Goal: Use online tool/utility: Utilize a website feature to perform a specific function

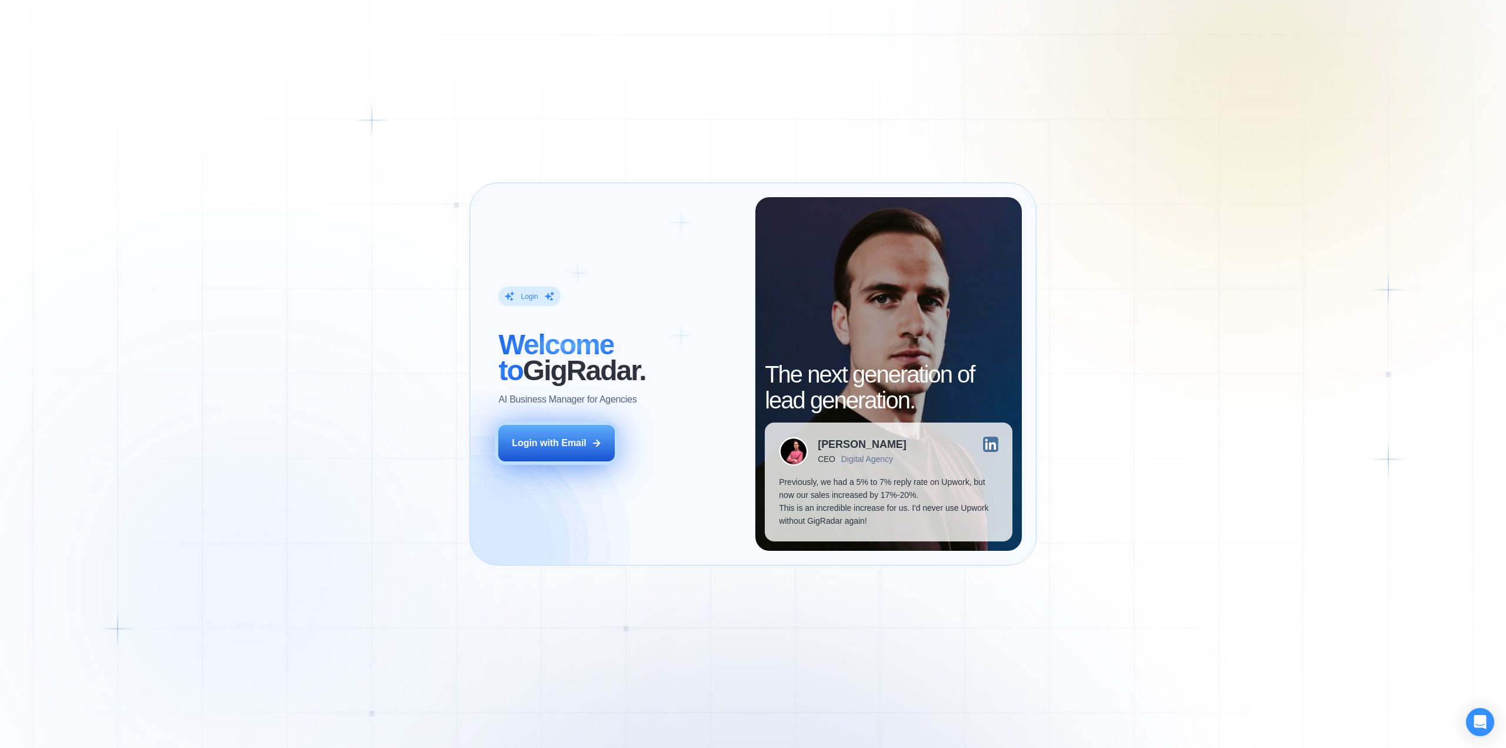
click at [528, 439] on div "Login with Email" at bounding box center [549, 443] width 75 height 13
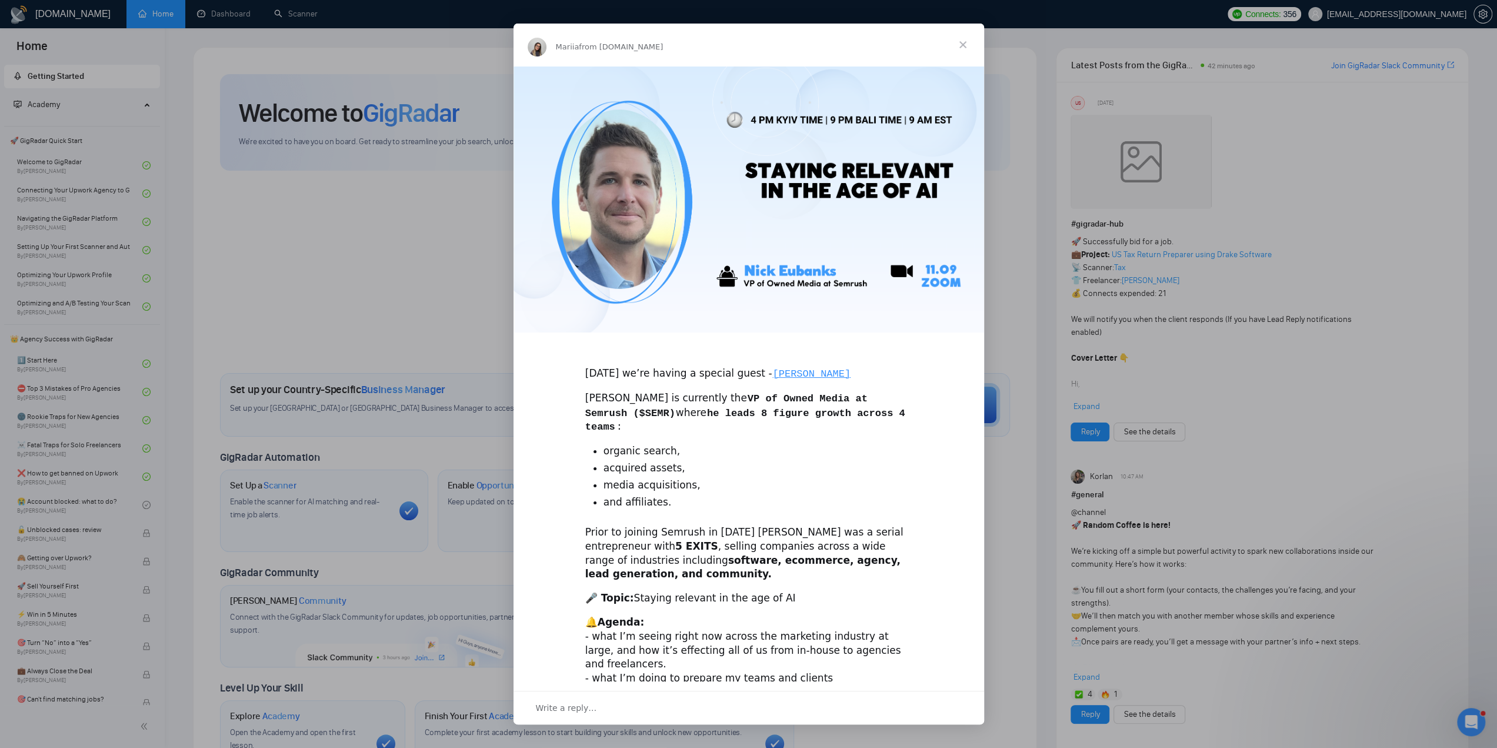
click at [967, 40] on span "Close" at bounding box center [963, 45] width 42 height 42
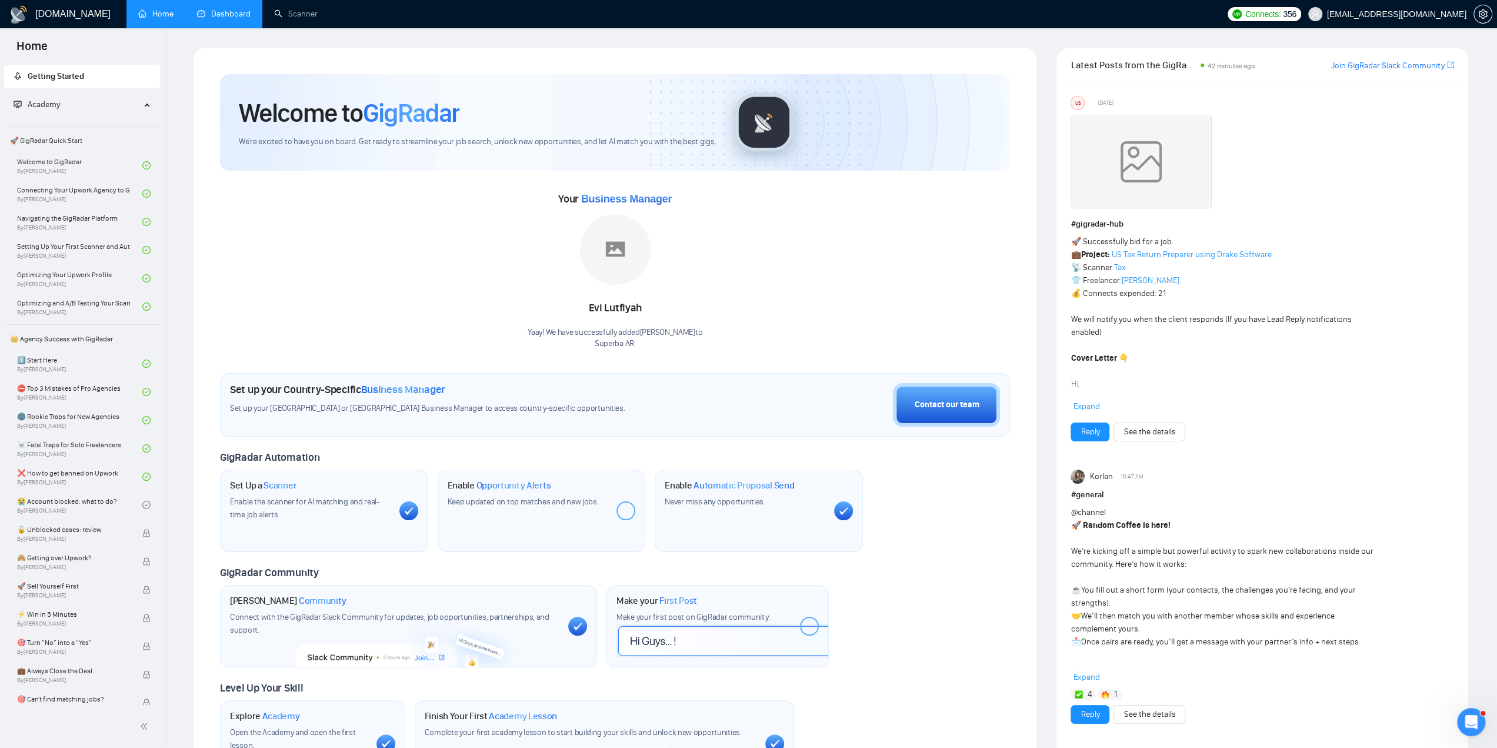
click at [224, 13] on link "Dashboard" at bounding box center [224, 14] width 54 height 10
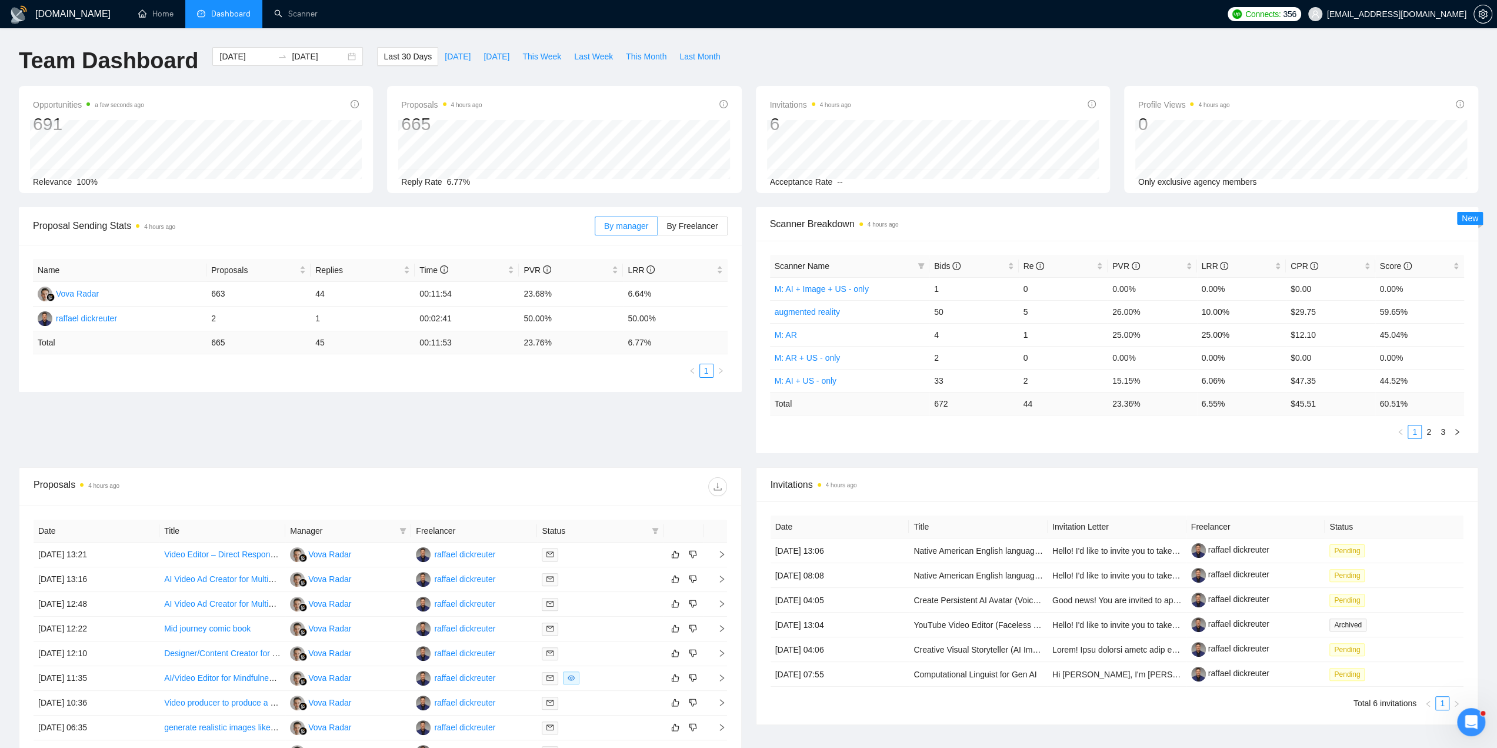
scroll to position [176, 0]
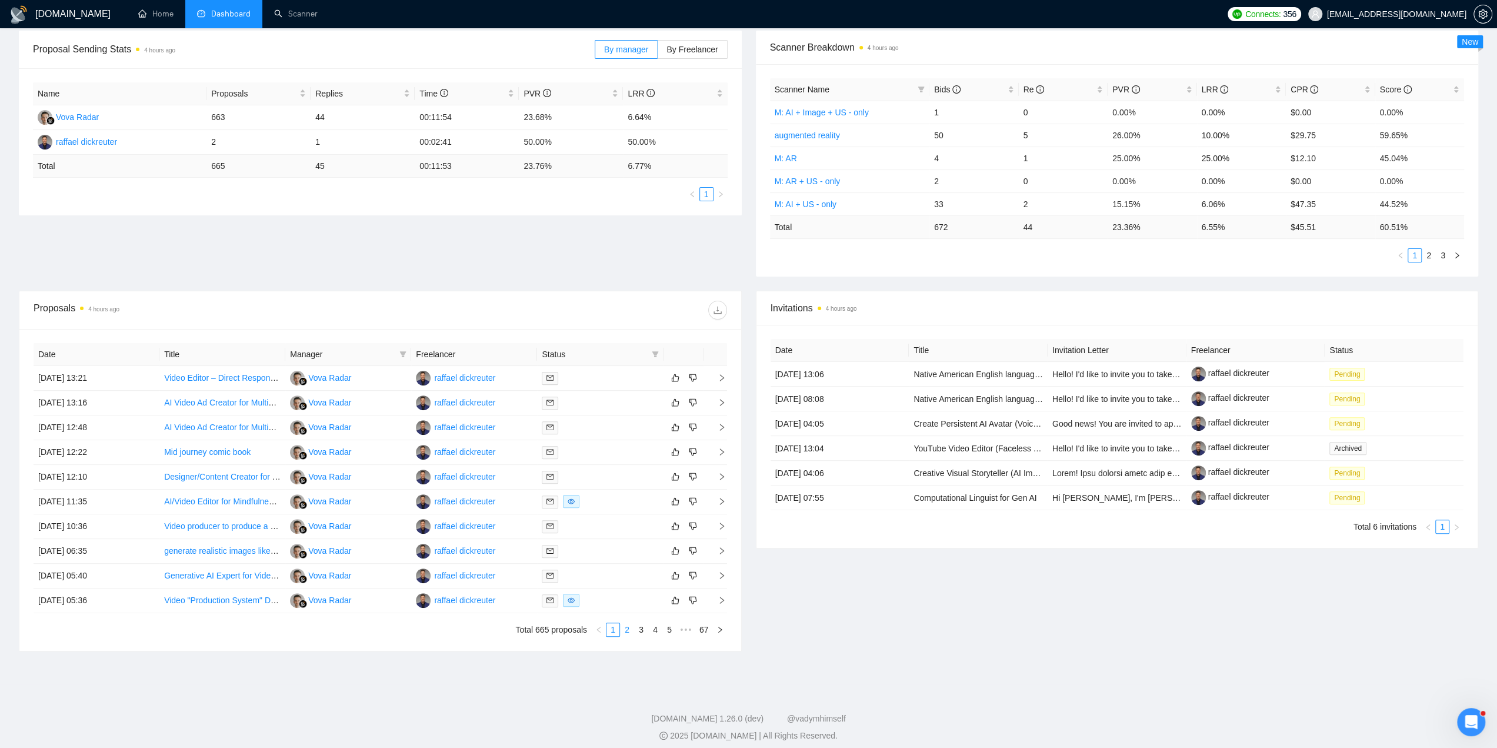
click at [631, 630] on link "2" at bounding box center [627, 629] width 13 height 13
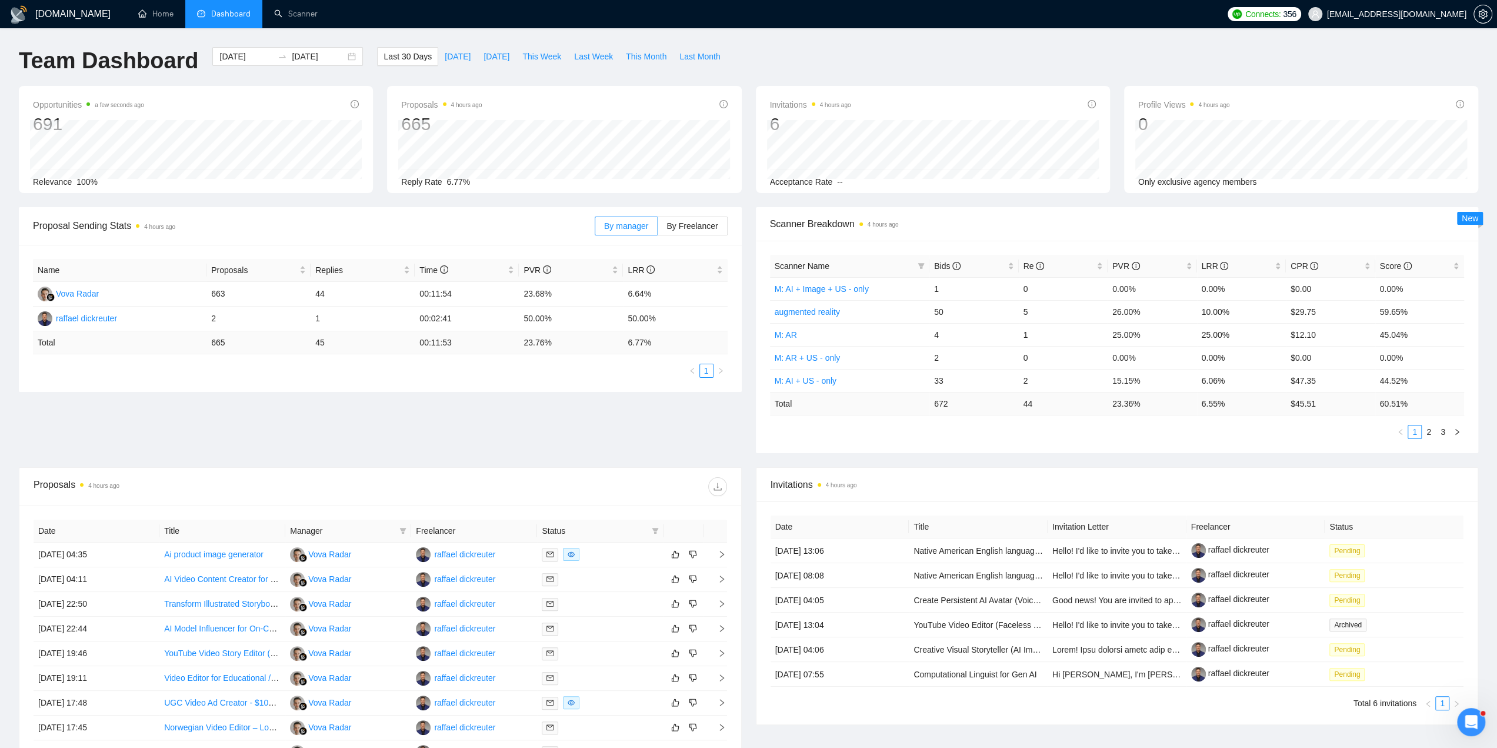
click at [1296, 11] on span "356" at bounding box center [1289, 14] width 13 height 13
click at [1387, 79] on icon "arrow-right" at bounding box center [1385, 82] width 7 height 7
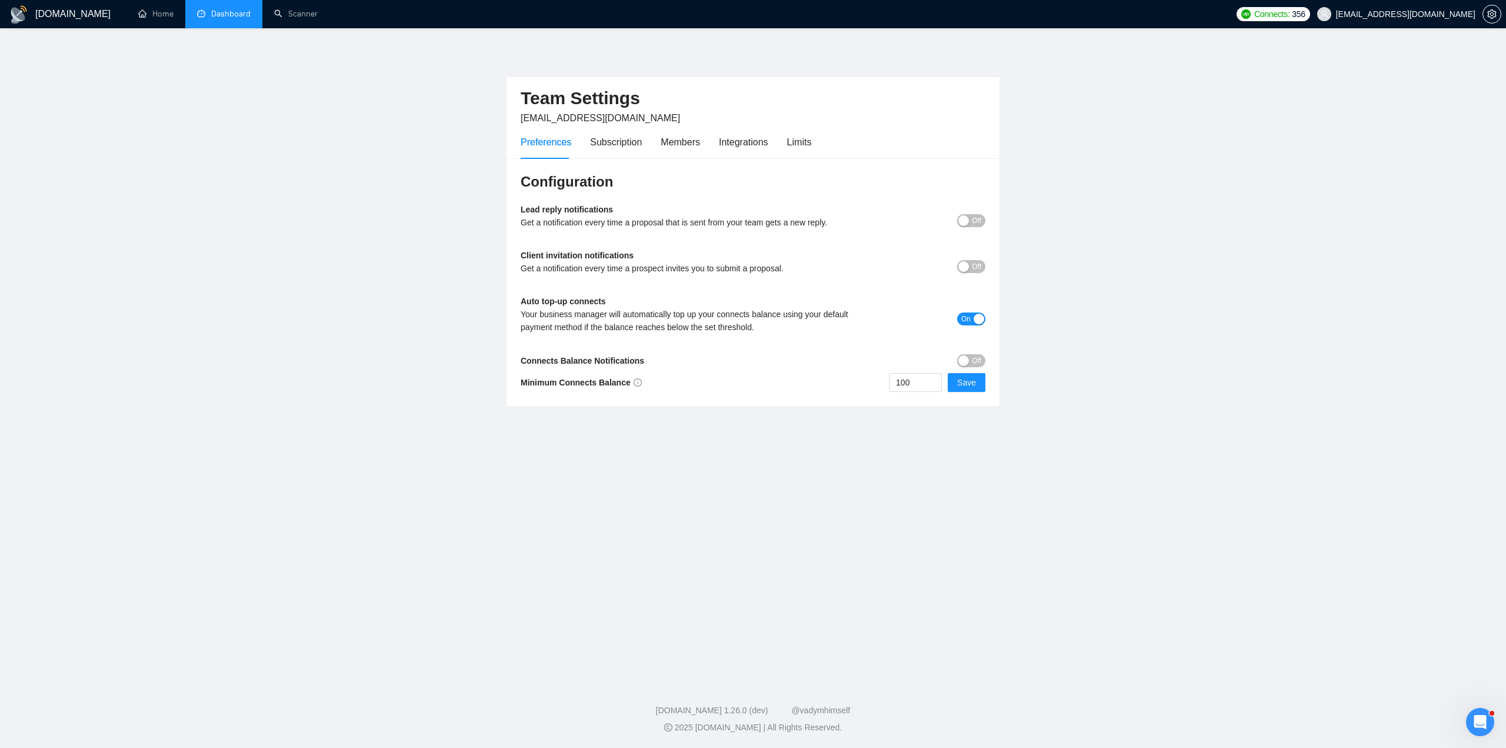
click at [978, 322] on div "button" at bounding box center [979, 319] width 11 height 11
click at [980, 361] on span "Off" at bounding box center [976, 360] width 9 height 13
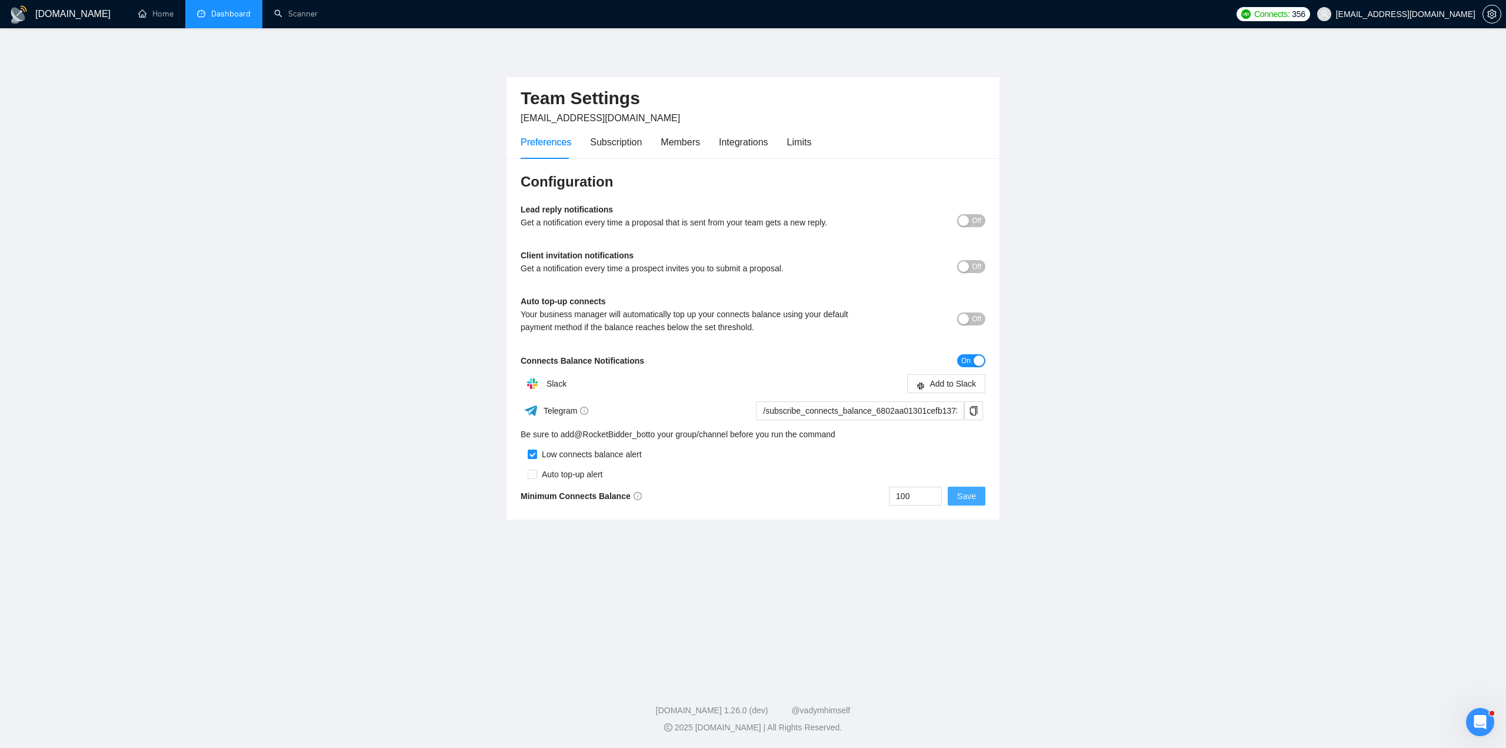
click at [975, 498] on span "Save" at bounding box center [966, 495] width 19 height 13
click at [610, 142] on div "Subscription" at bounding box center [616, 142] width 52 height 15
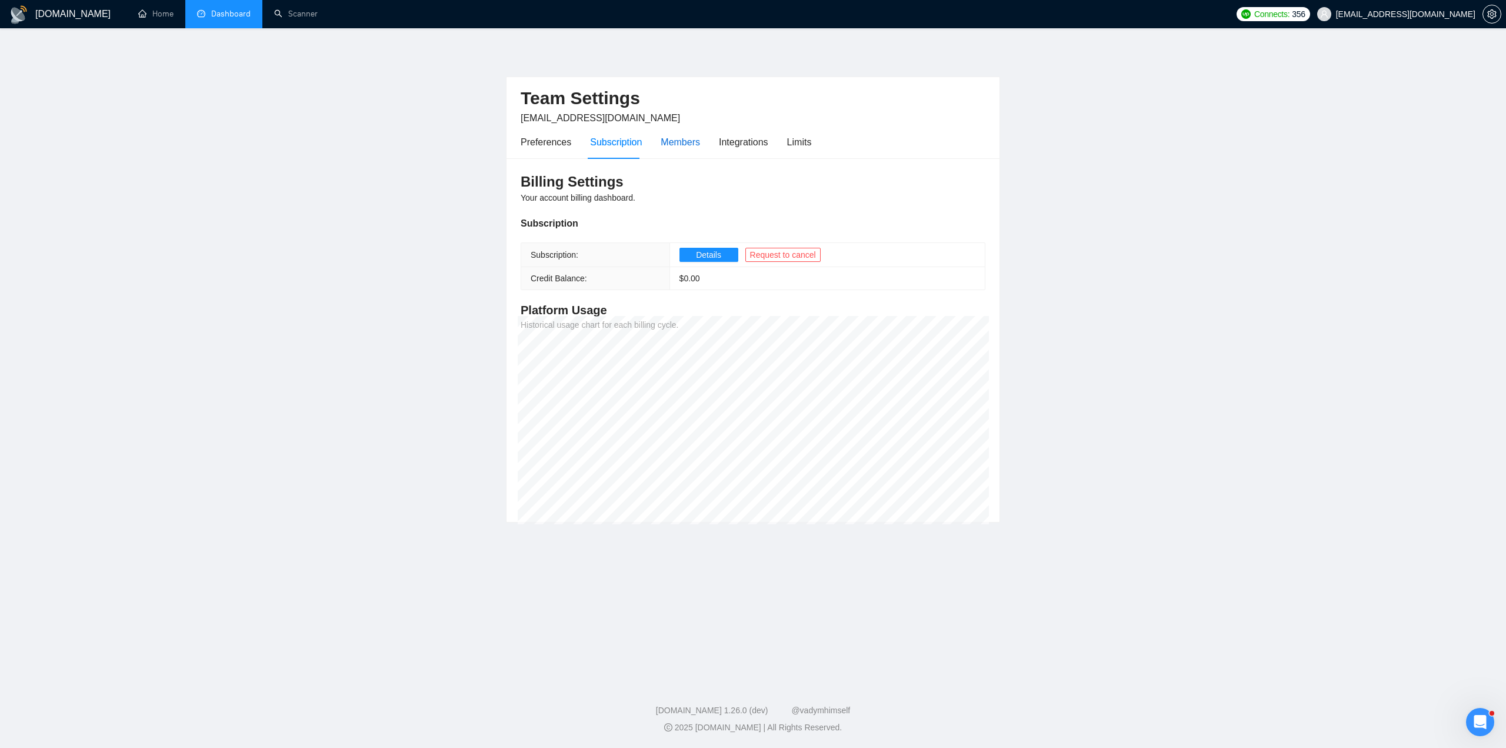
click at [680, 146] on div "Members" at bounding box center [680, 142] width 39 height 15
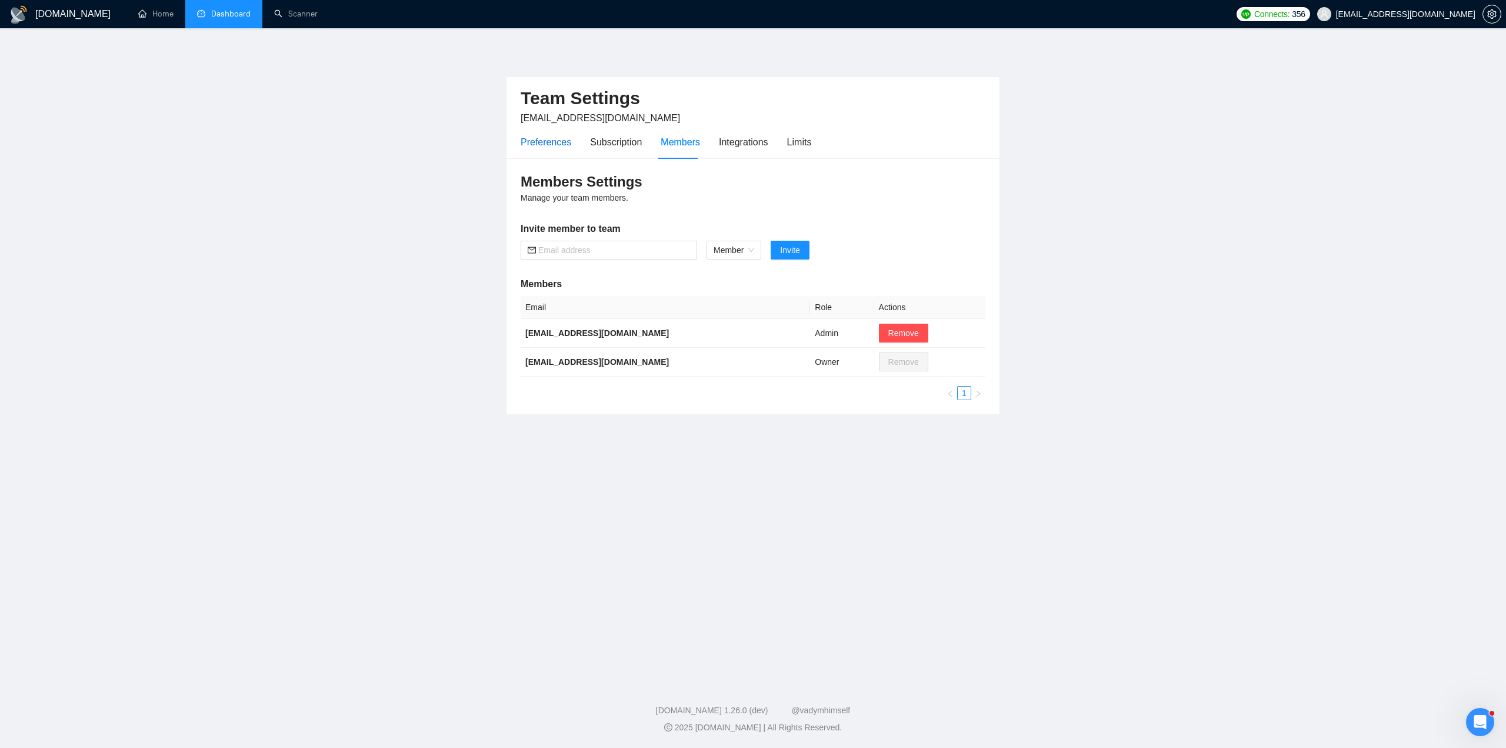
click at [536, 139] on div "Preferences" at bounding box center [546, 142] width 51 height 15
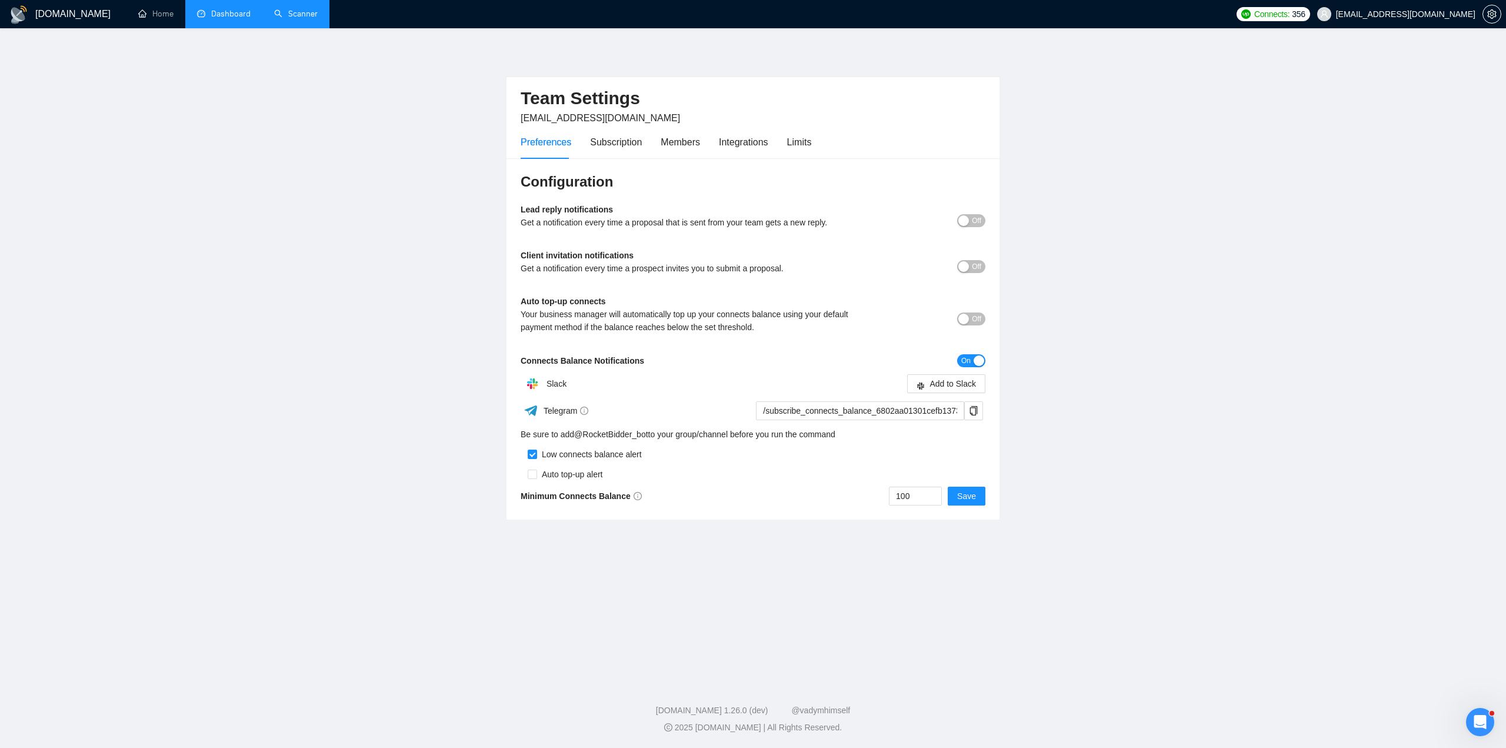
click at [299, 14] on link "Scanner" at bounding box center [296, 14] width 44 height 10
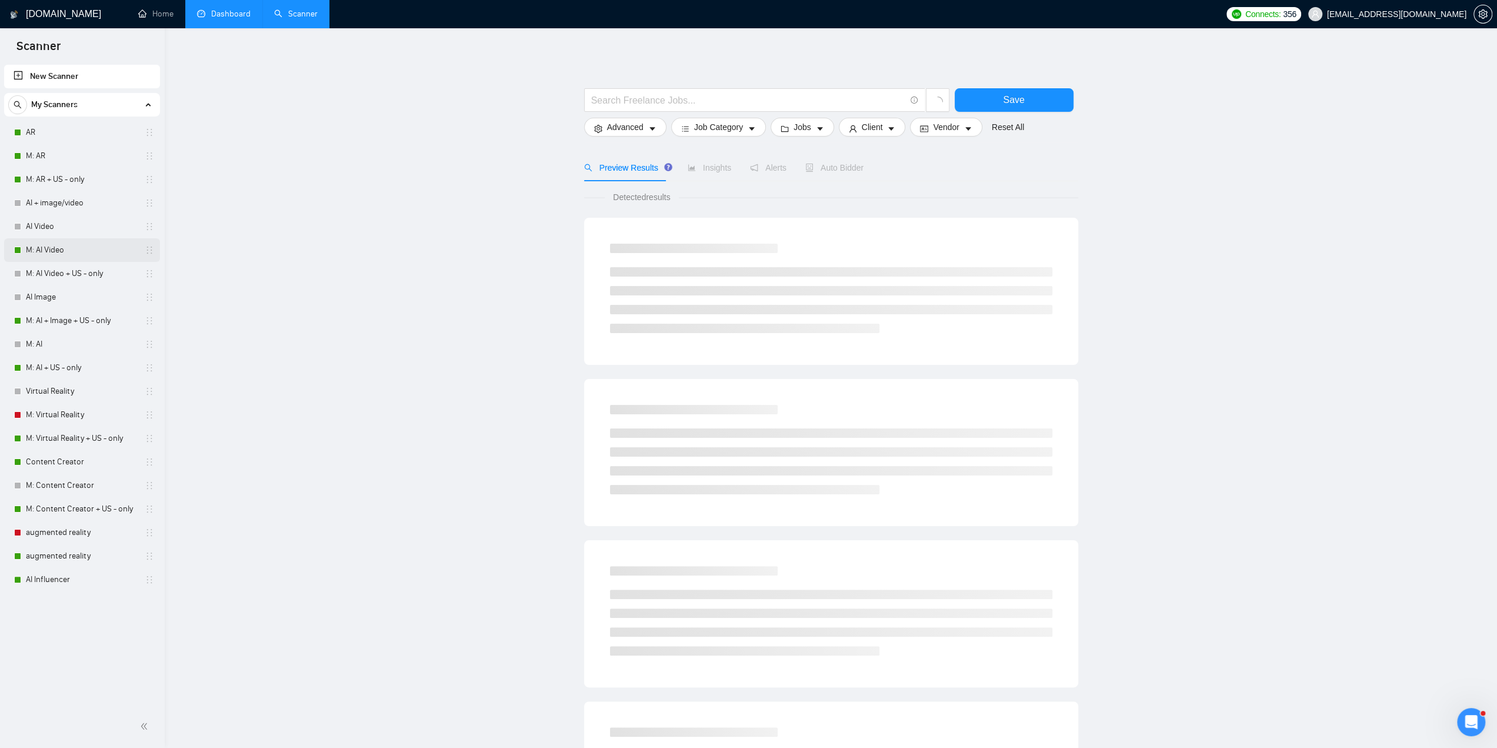
click at [46, 248] on link "M: AI Video" at bounding box center [82, 250] width 112 height 24
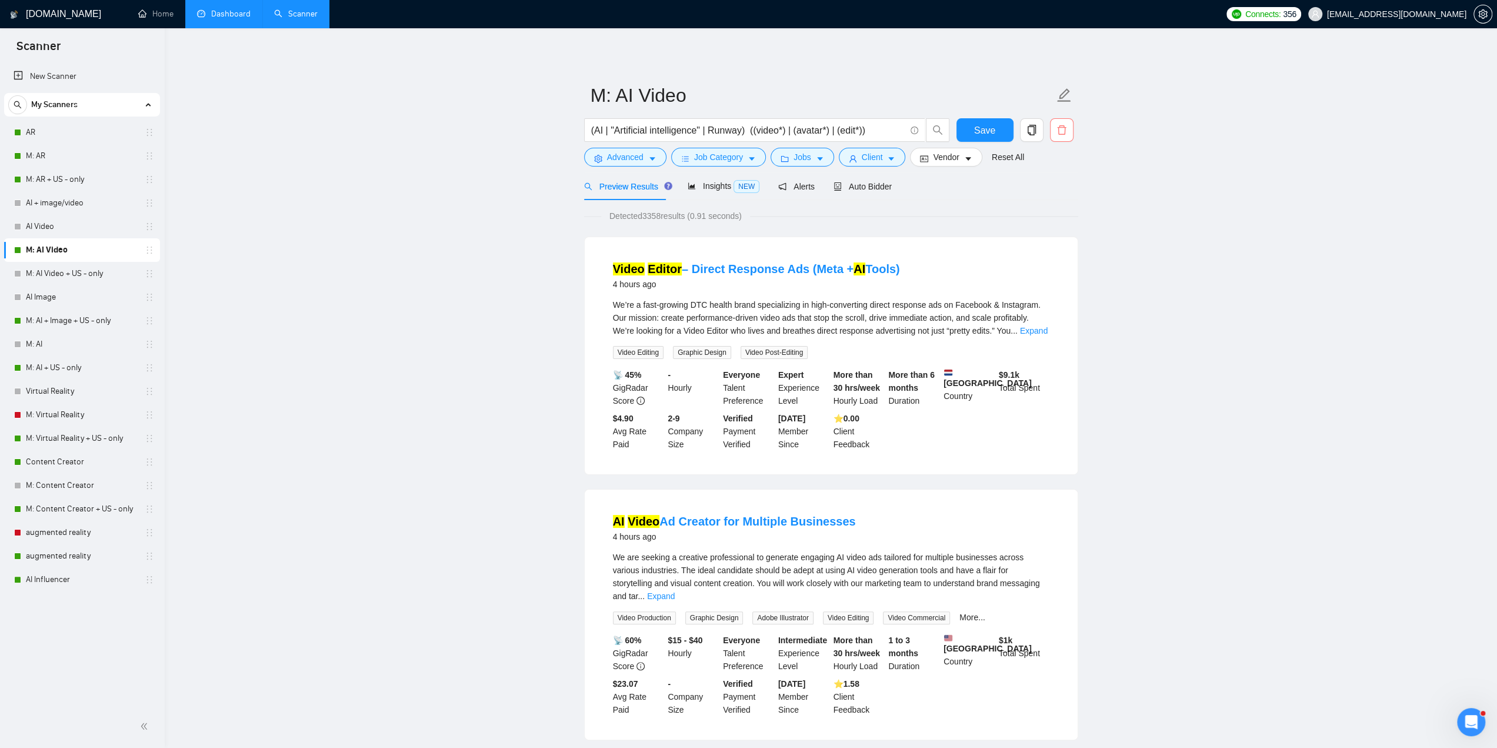
click at [1069, 123] on button "button" at bounding box center [1062, 130] width 24 height 24
click at [1055, 187] on span "Yes" at bounding box center [1055, 189] width 14 height 13
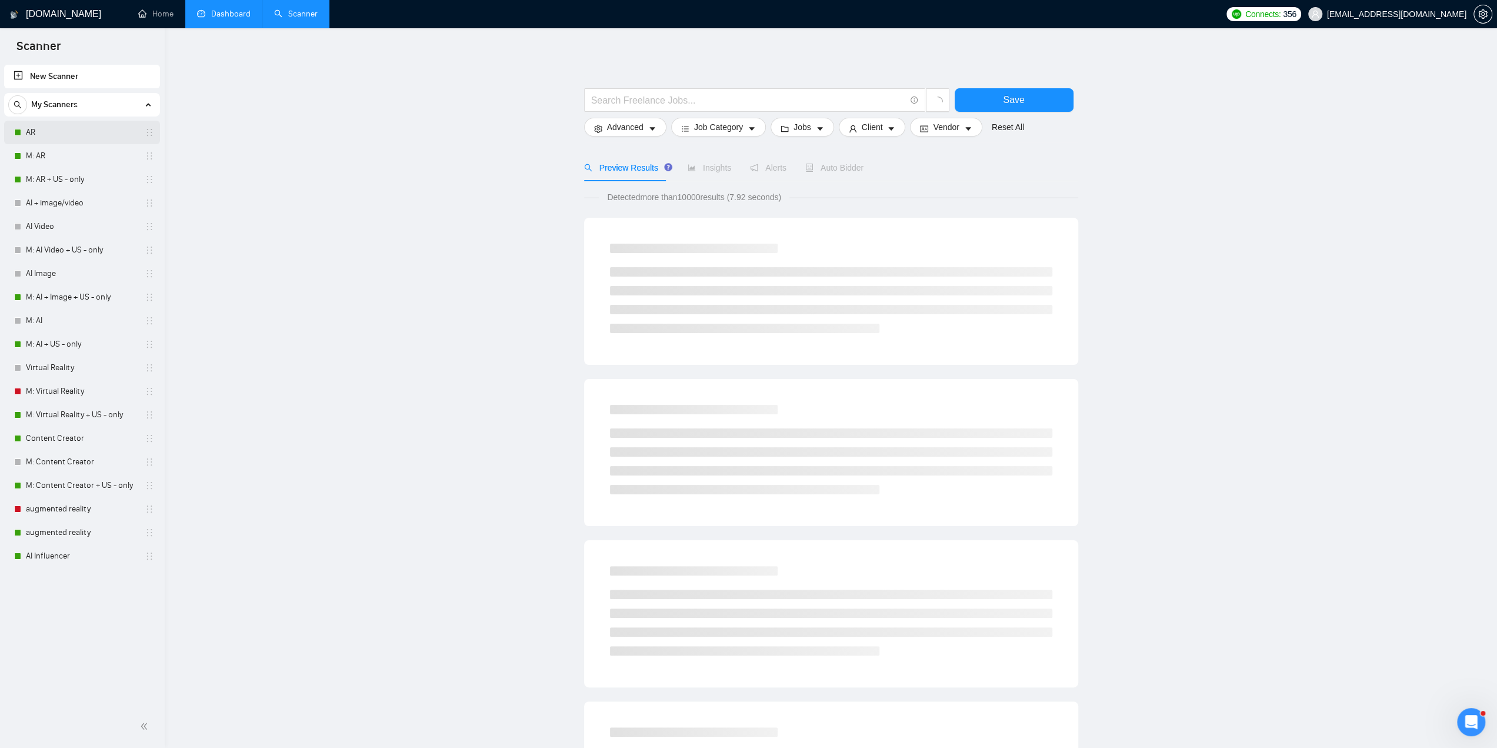
click at [38, 136] on link "AR" at bounding box center [82, 133] width 112 height 24
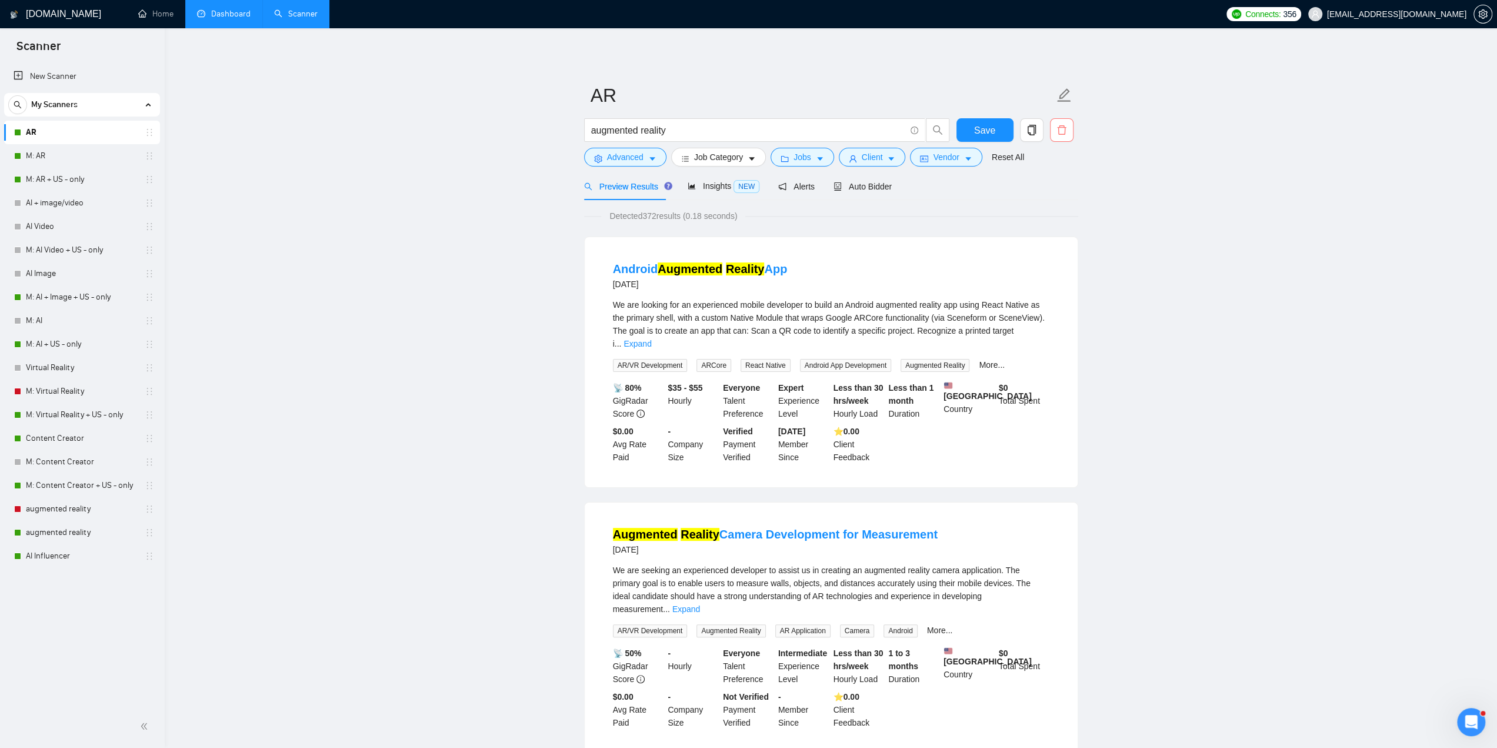
click at [1071, 130] on span "delete" at bounding box center [1062, 130] width 22 height 11
click at [1054, 188] on span "Yes" at bounding box center [1055, 189] width 14 height 13
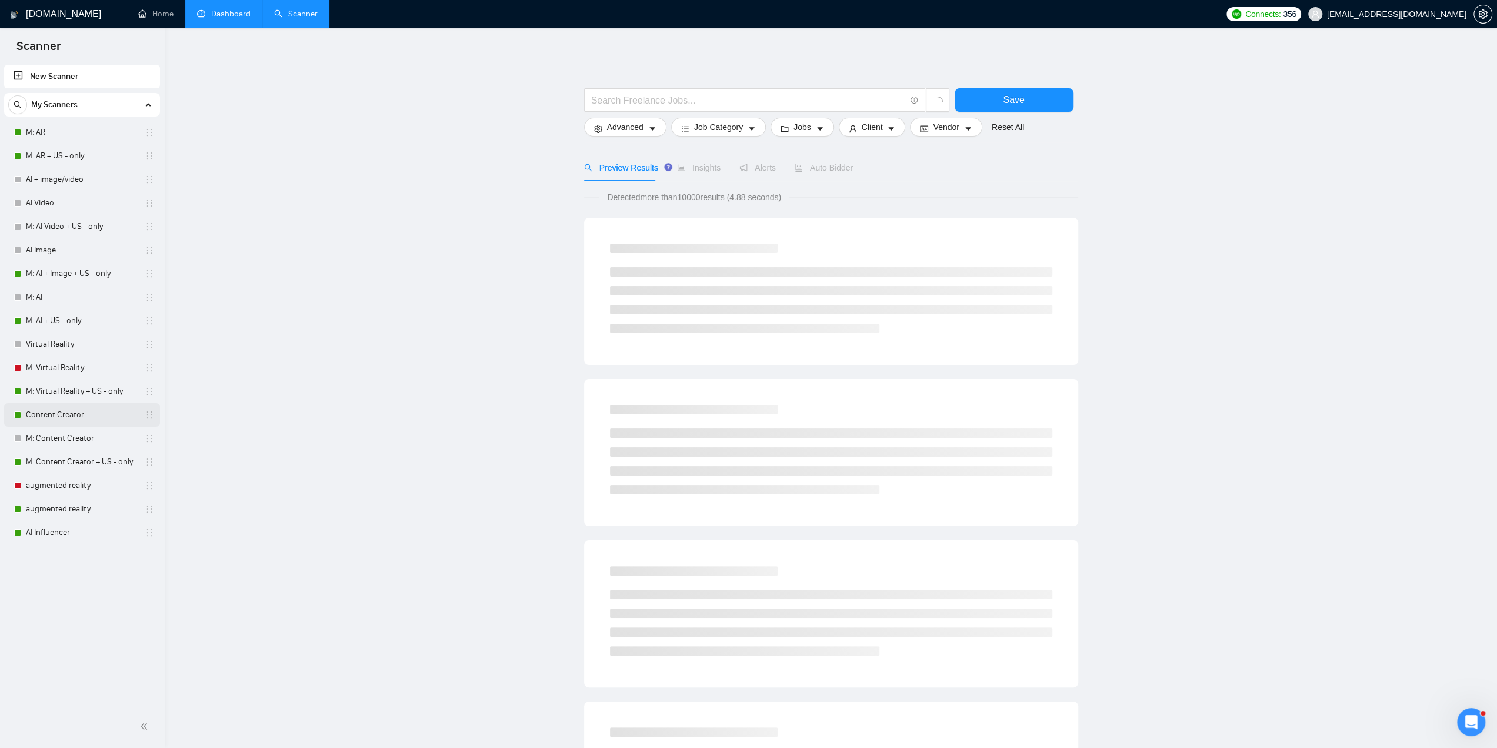
click at [56, 411] on link "Content Creator" at bounding box center [82, 415] width 112 height 24
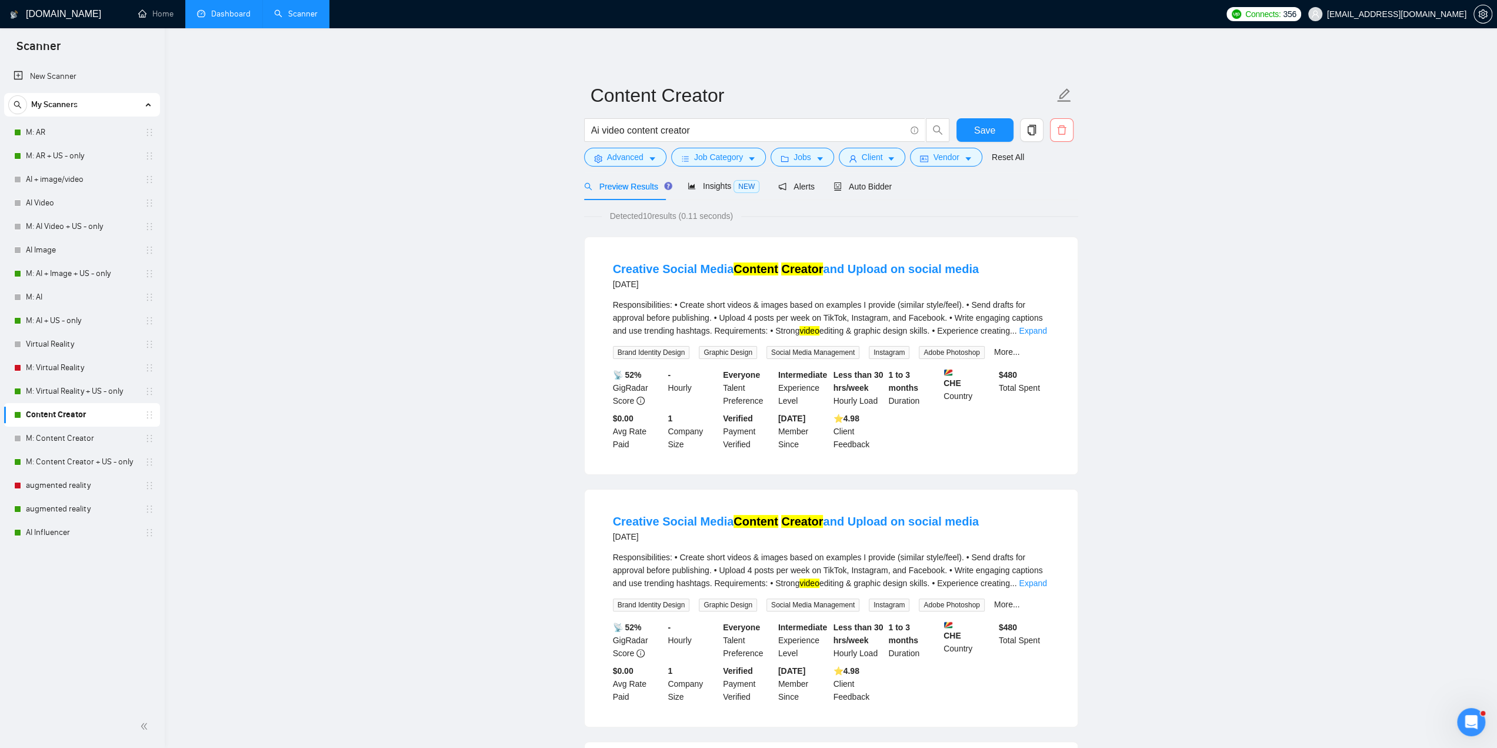
click at [1059, 125] on icon "delete" at bounding box center [1062, 130] width 11 height 11
click at [1058, 185] on span "Yes" at bounding box center [1055, 189] width 14 height 13
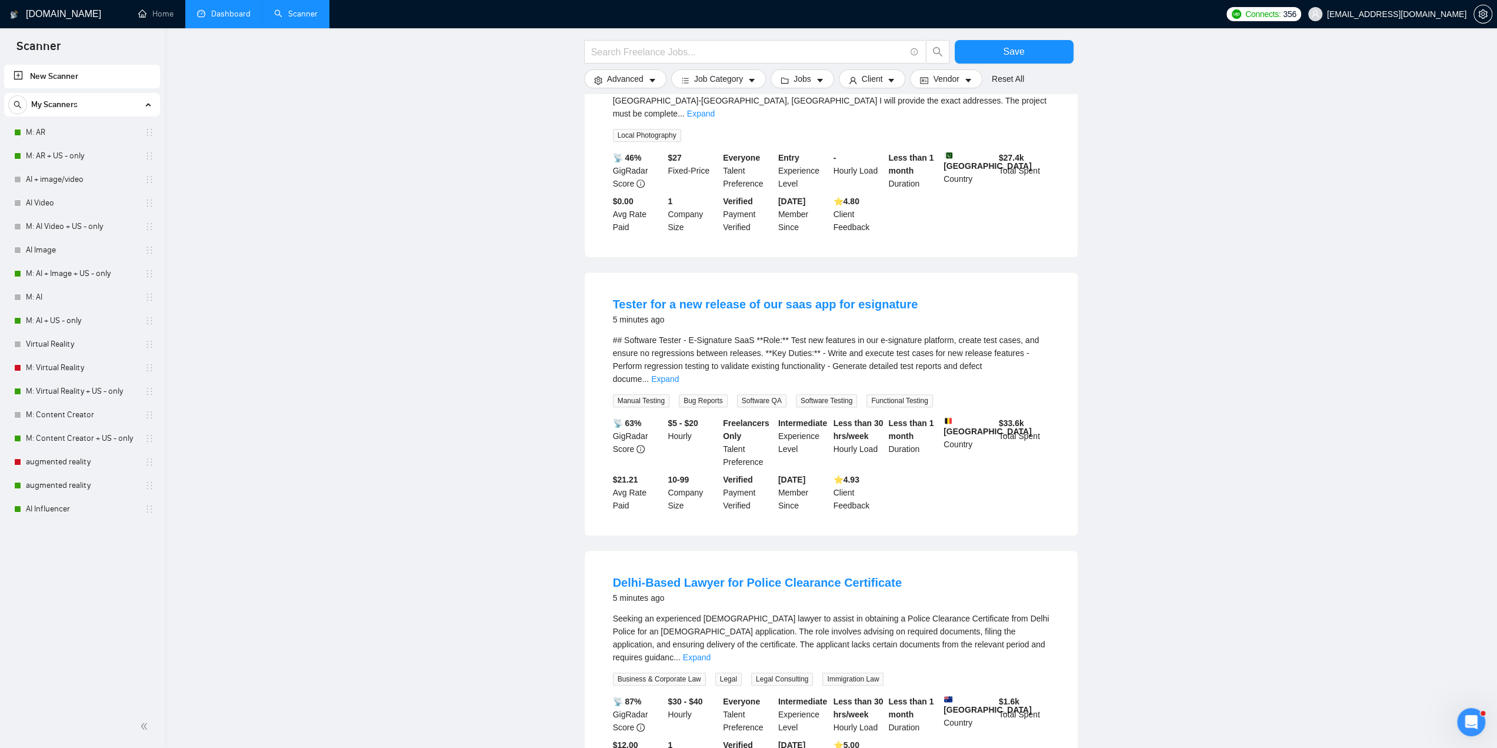
scroll to position [464, 0]
